Goal: Information Seeking & Learning: Learn about a topic

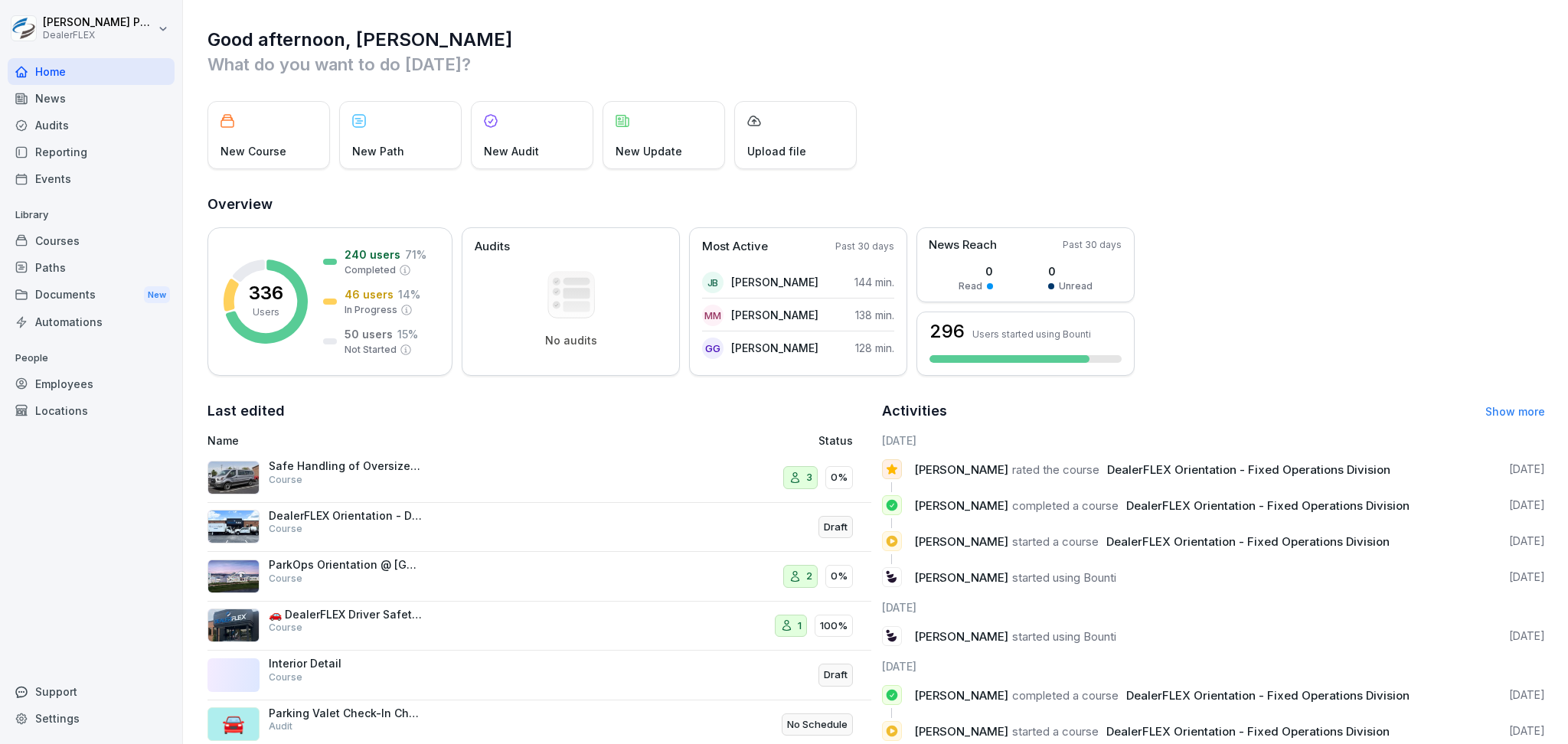
click at [352, 526] on div "DealerFLEX Orientation - Detail Division Course" at bounding box center [345, 522] width 154 height 27
click at [85, 244] on div "Courses" at bounding box center [91, 240] width 167 height 26
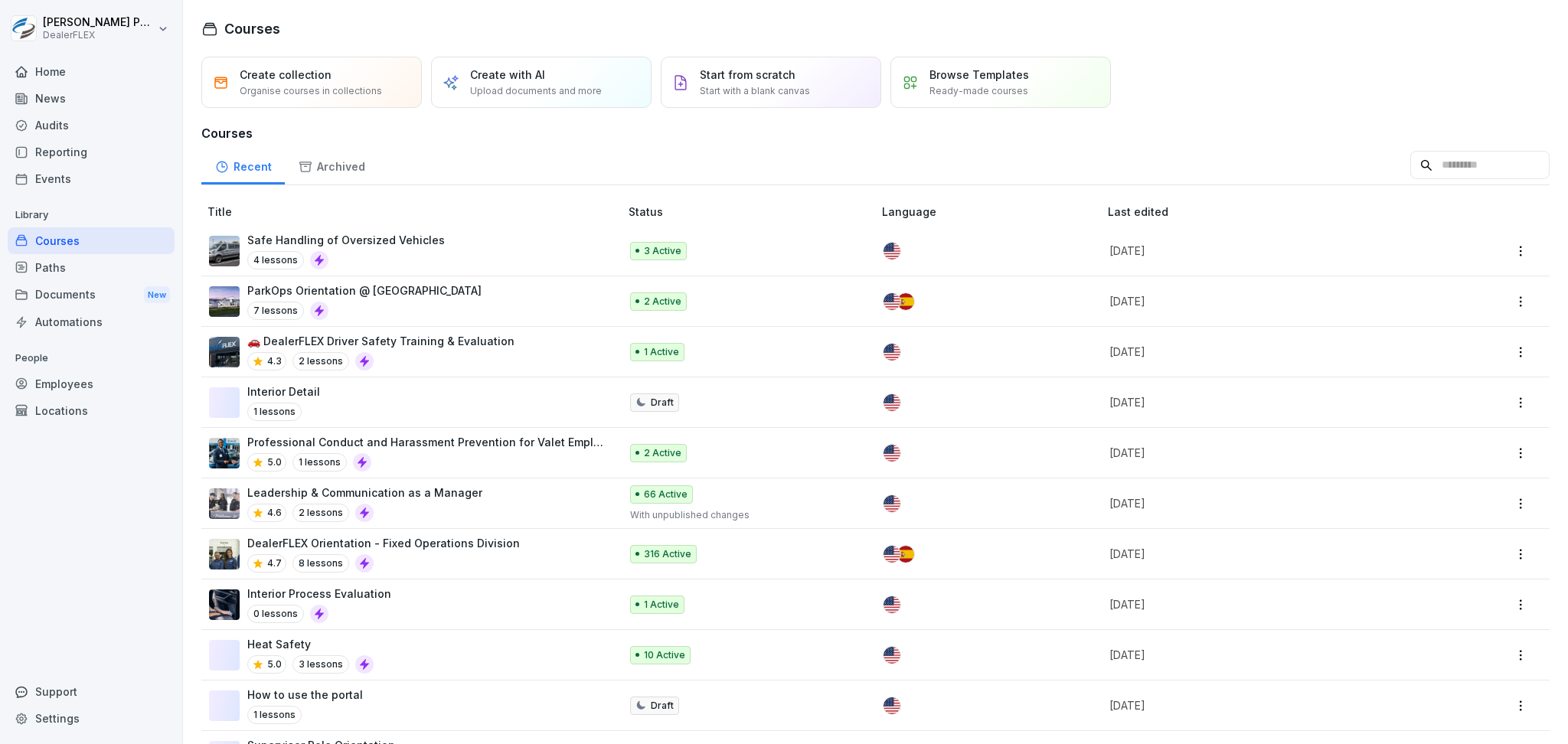
click at [444, 551] on p "DealerFLEX Orientation - Fixed Operations Division" at bounding box center [384, 543] width 273 height 16
